Goal: Find specific page/section: Find specific page/section

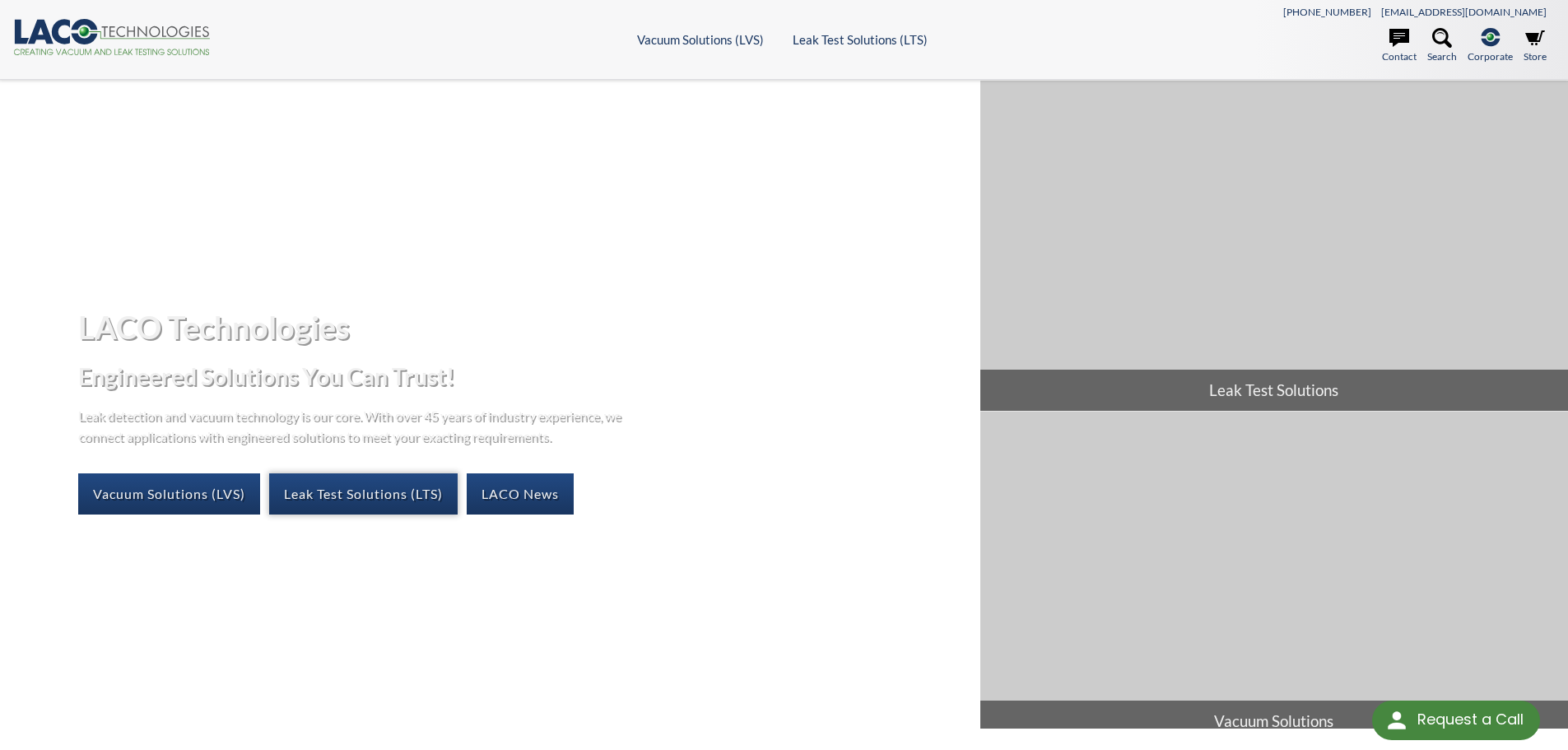
click at [398, 492] on link "Leak Test Solutions (LTS)" at bounding box center [363, 494] width 188 height 41
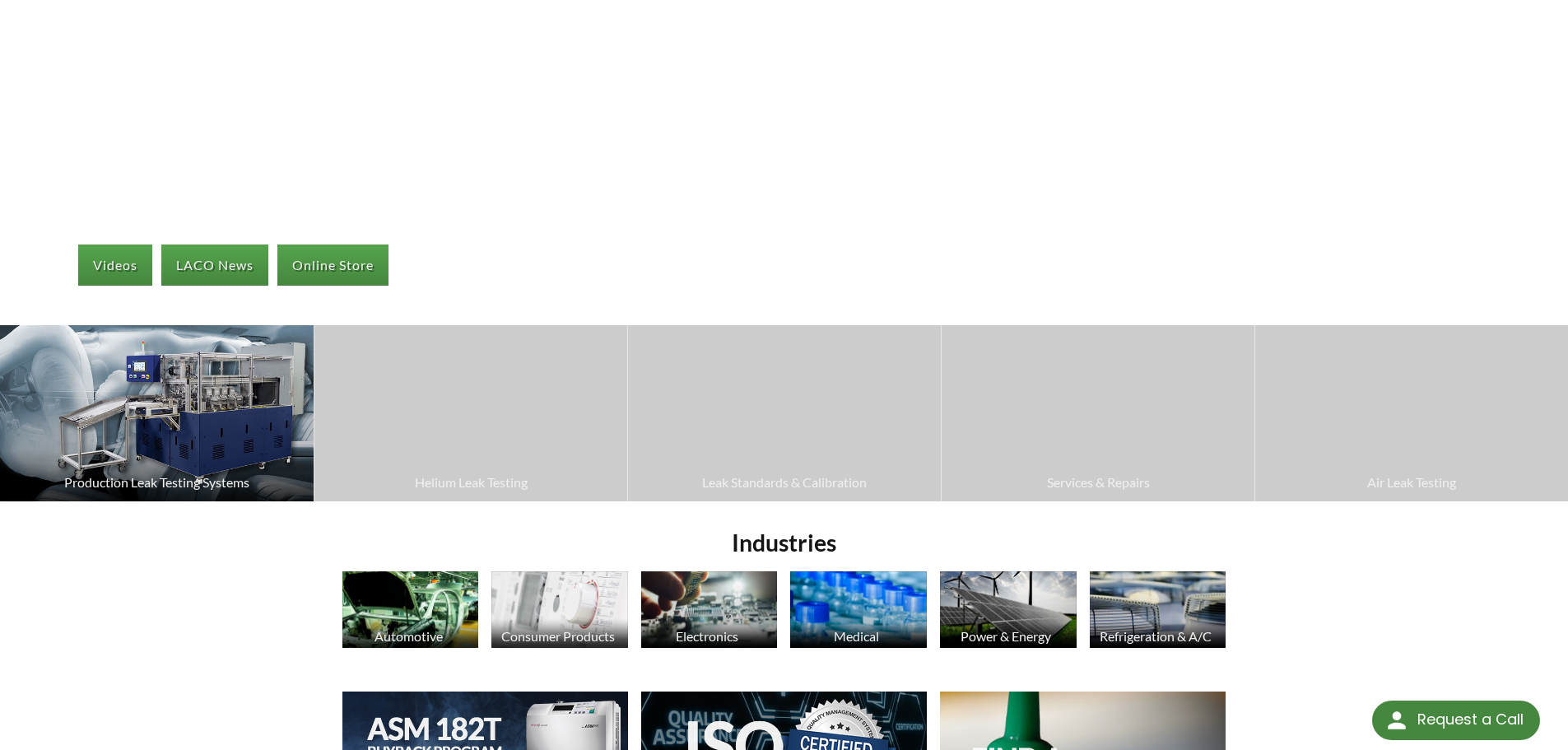
scroll to position [247, 0]
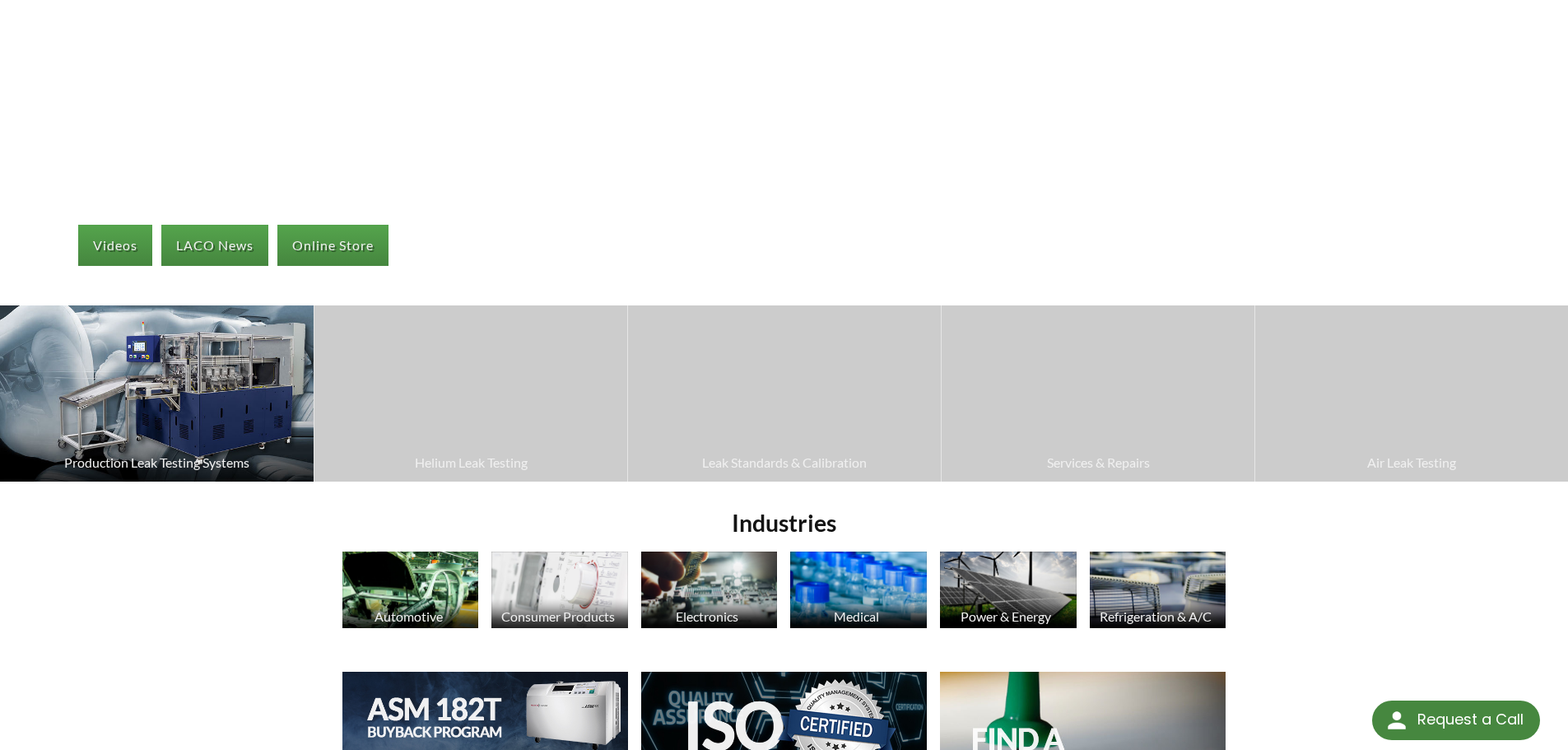
click at [233, 397] on img at bounding box center [157, 394] width 314 height 176
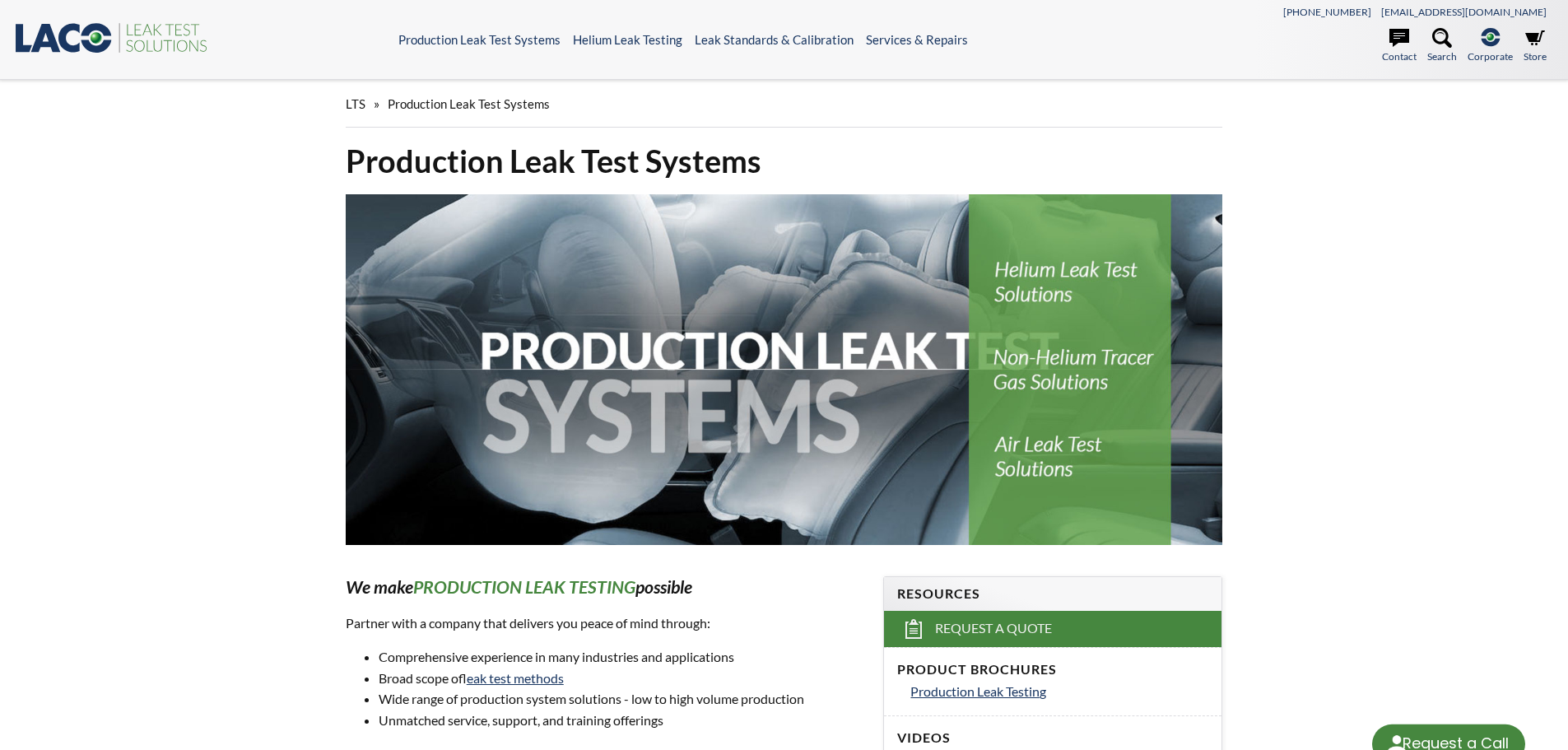
select select "Language Translate Widget"
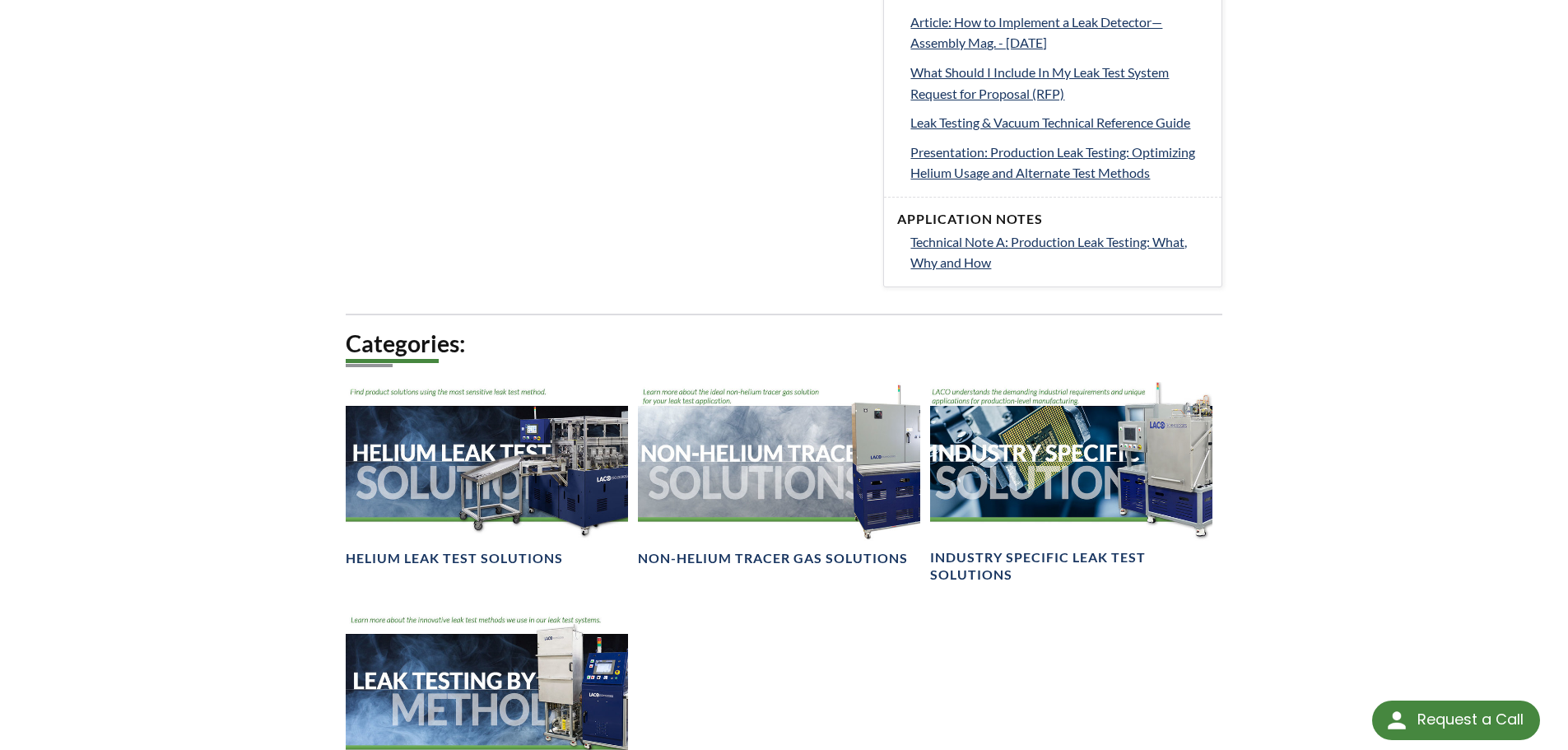
scroll to position [988, 0]
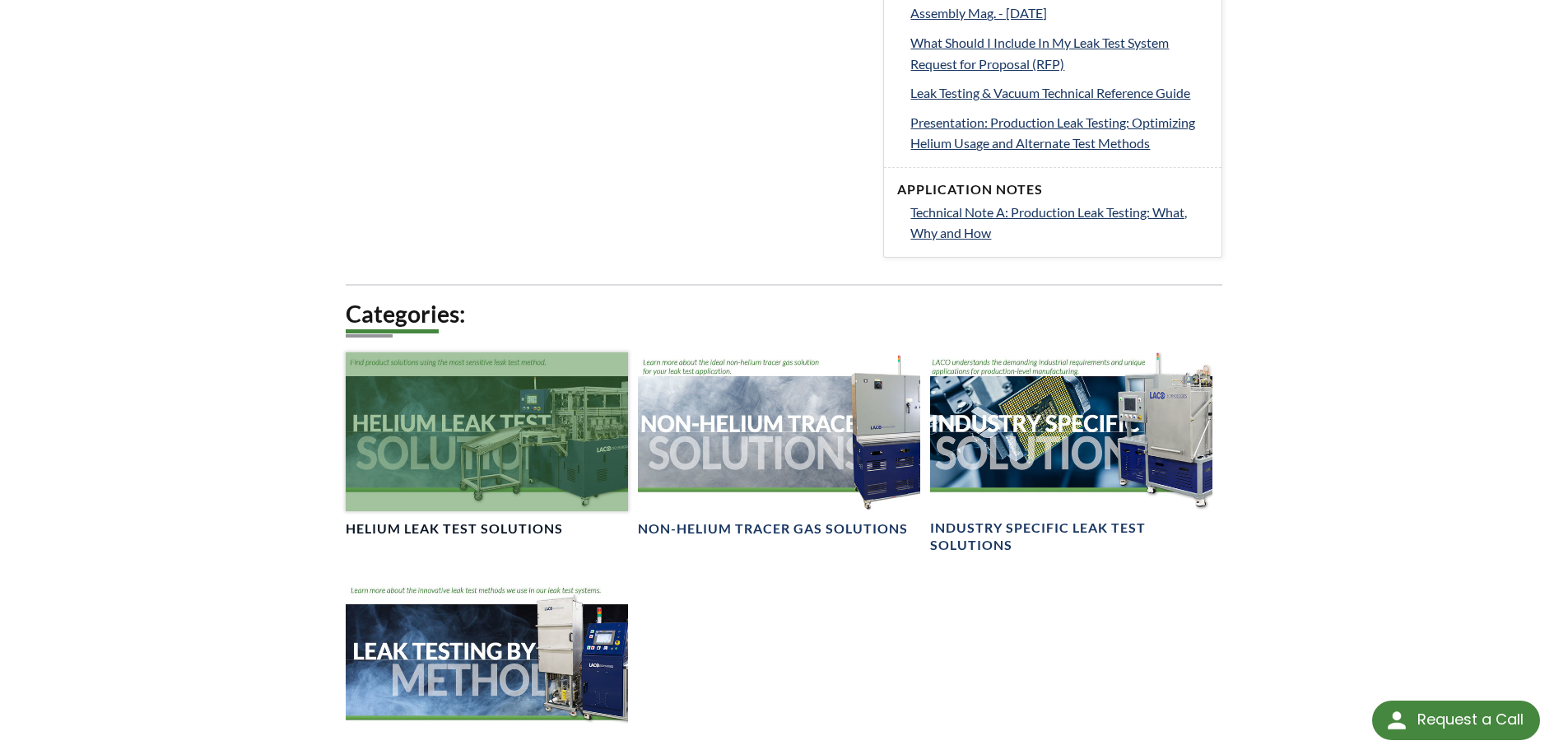
click at [486, 454] on div at bounding box center [486, 431] width 282 height 159
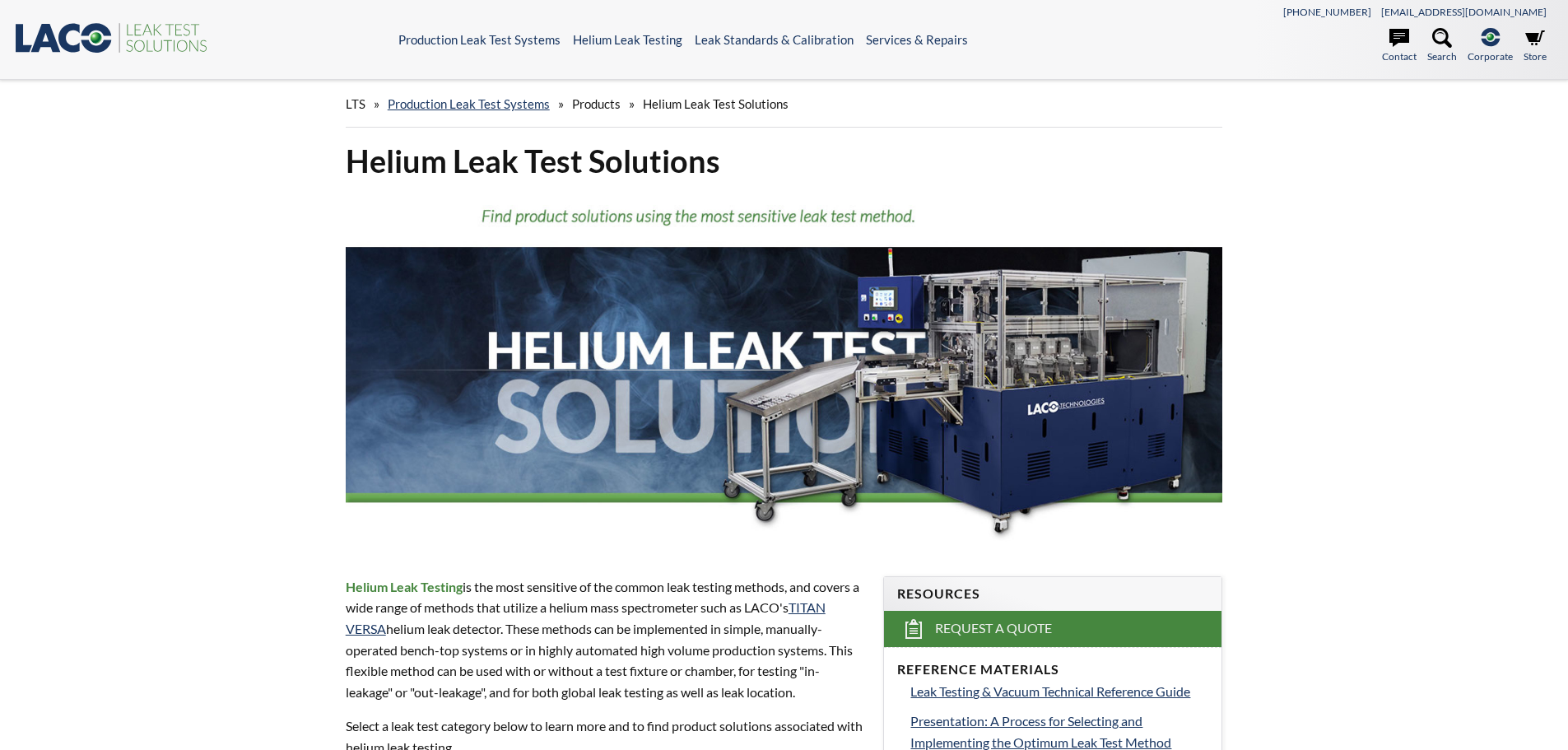
select select "Language Translate Widget"
